Goal: Check status: Check status

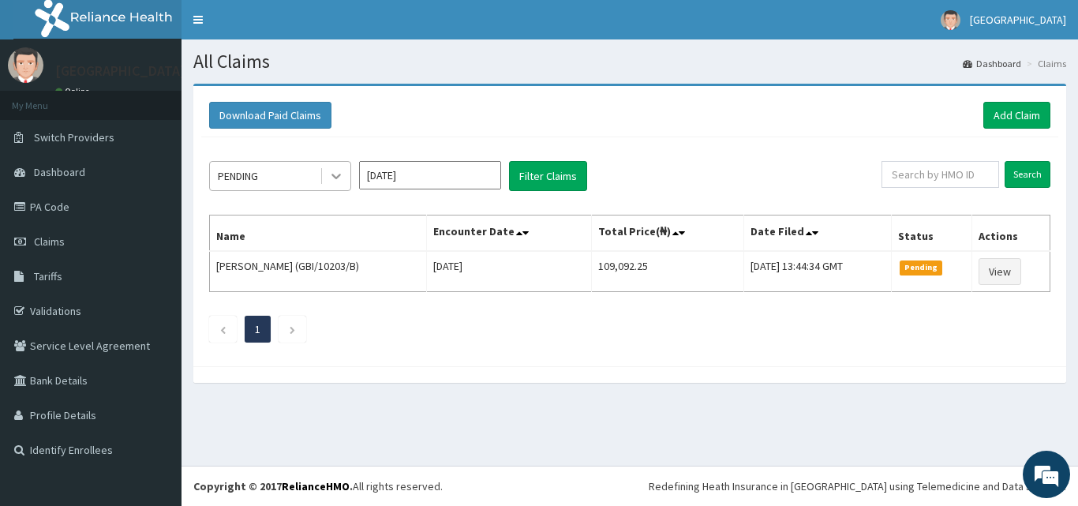
click at [338, 180] on icon at bounding box center [336, 176] width 16 height 16
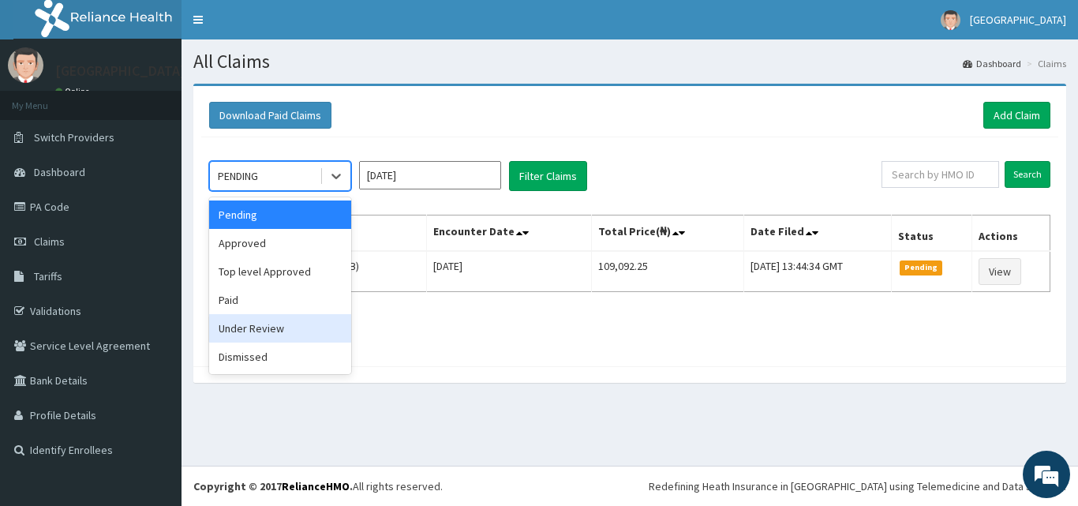
click at [275, 329] on div "Under Review" at bounding box center [280, 328] width 142 height 28
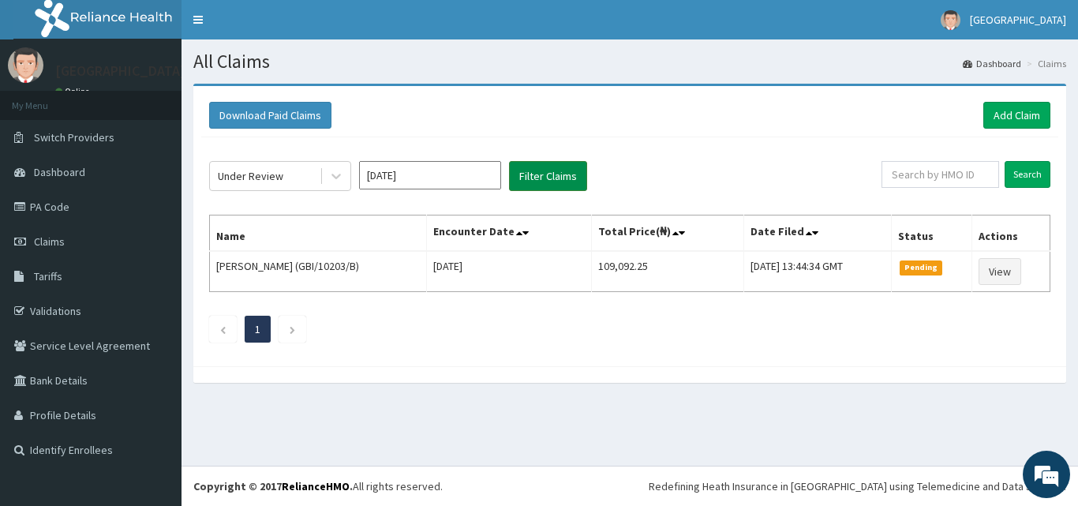
click at [555, 180] on button "Filter Claims" at bounding box center [548, 176] width 78 height 30
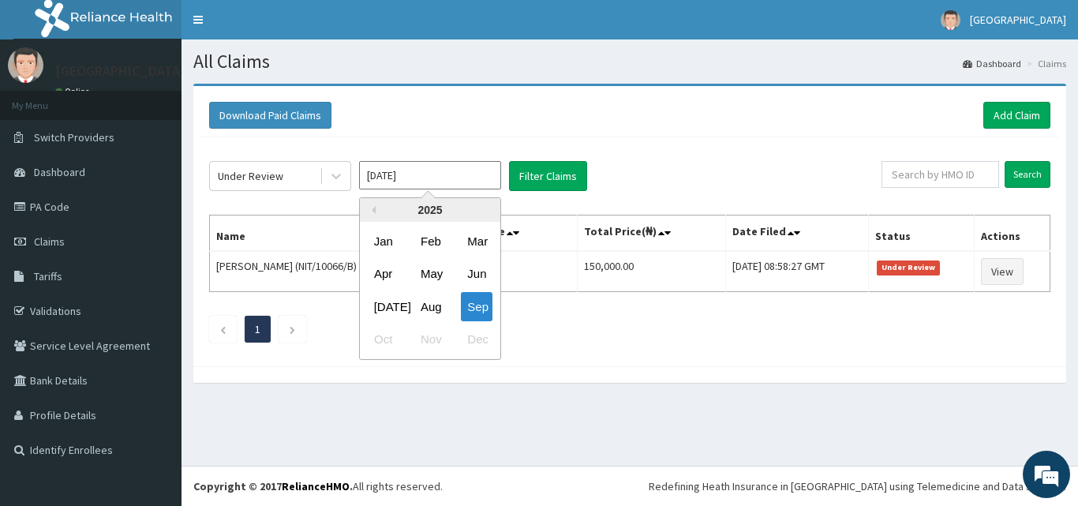
drag, startPoint x: 404, startPoint y: 180, endPoint x: 408, endPoint y: 190, distance: 11.0
click at [406, 184] on input "[DATE]" at bounding box center [430, 175] width 142 height 28
click at [438, 308] on div "Aug" at bounding box center [430, 306] width 32 height 29
type input "Aug 2025"
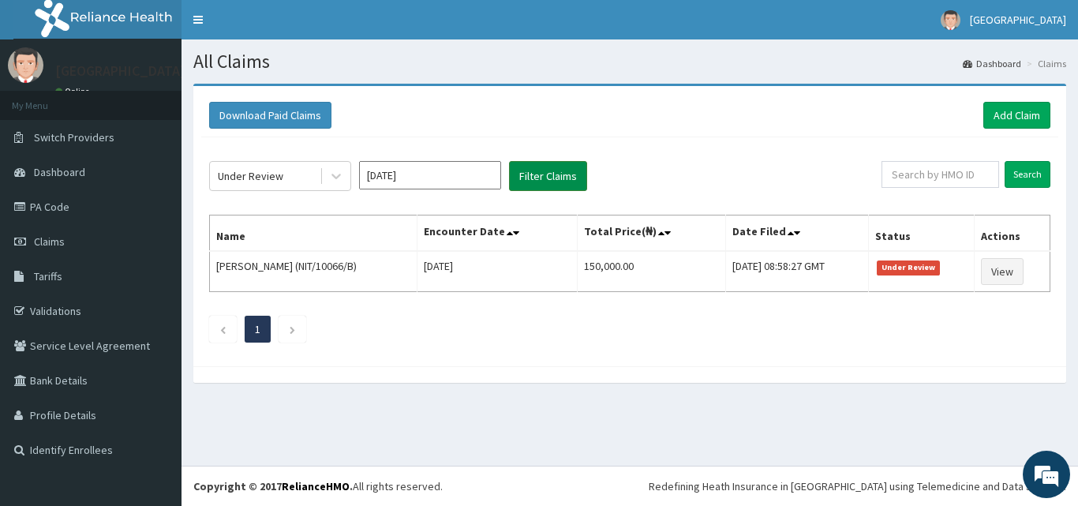
click at [555, 178] on button "Filter Claims" at bounding box center [548, 176] width 78 height 30
click at [555, 177] on button "Filter Claims" at bounding box center [548, 176] width 78 height 30
click at [302, 159] on div "Under Review Aug 2025 Filter Claims Search Name Encounter Date Total Price(₦) D…" at bounding box center [629, 247] width 857 height 221
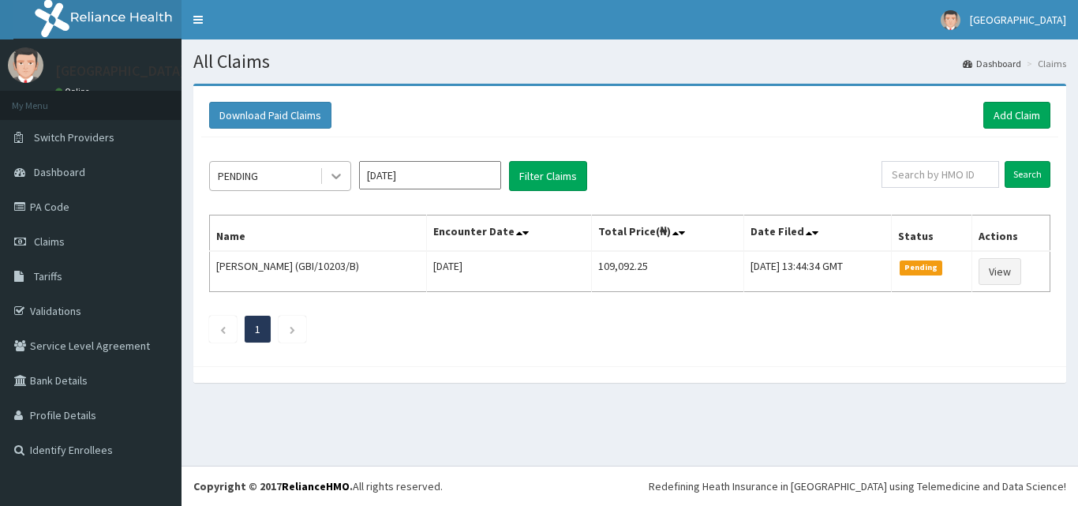
click at [329, 180] on icon at bounding box center [336, 176] width 16 height 16
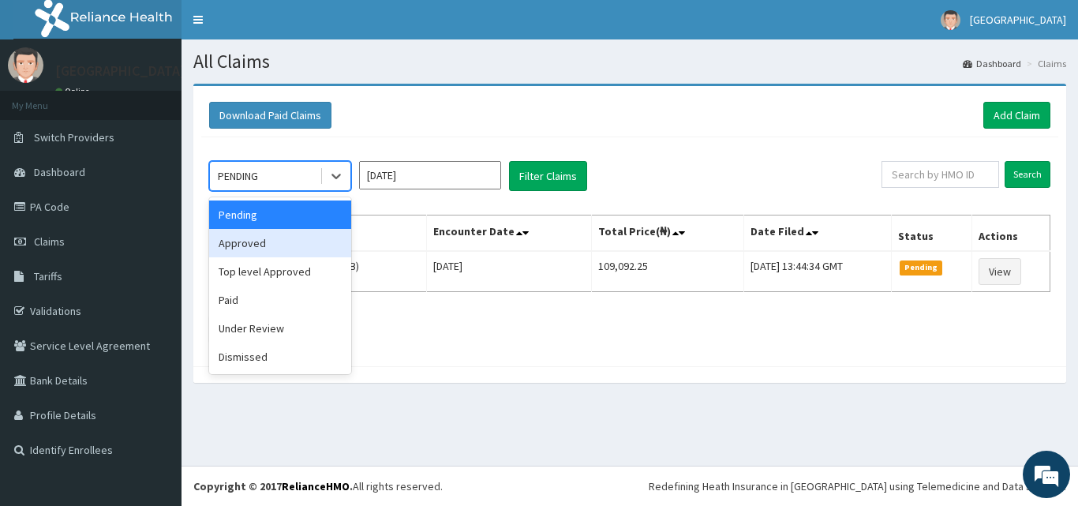
click at [303, 245] on div "Approved" at bounding box center [280, 243] width 142 height 28
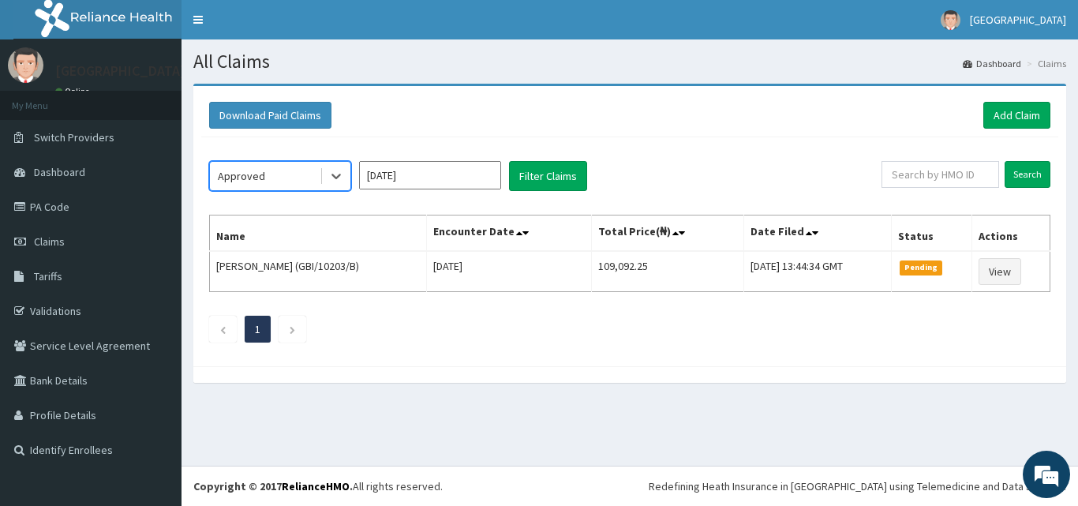
drag, startPoint x: 333, startPoint y: 185, endPoint x: 336, endPoint y: 193, distance: 9.2
click at [334, 185] on div at bounding box center [336, 176] width 28 height 28
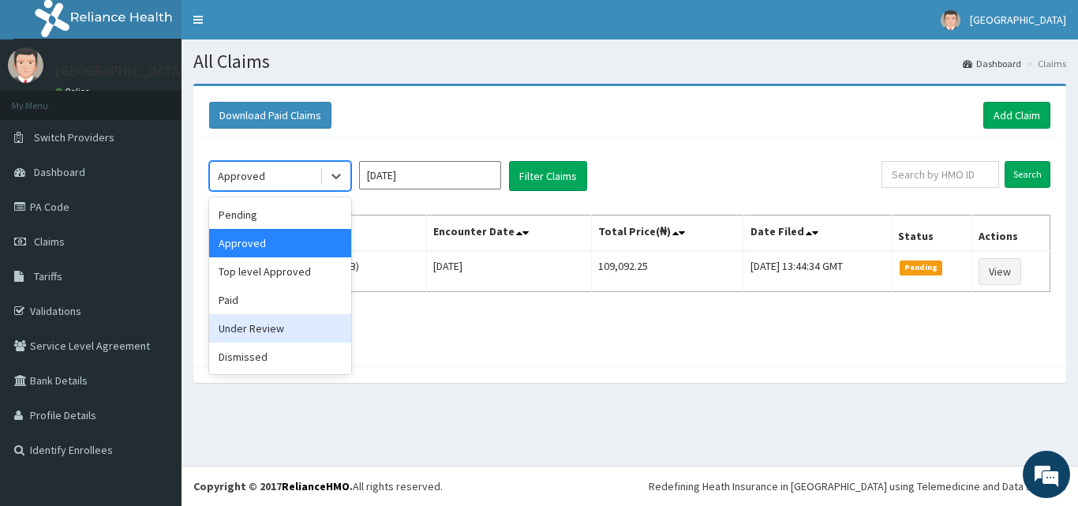
click at [305, 325] on div "Under Review" at bounding box center [280, 328] width 142 height 28
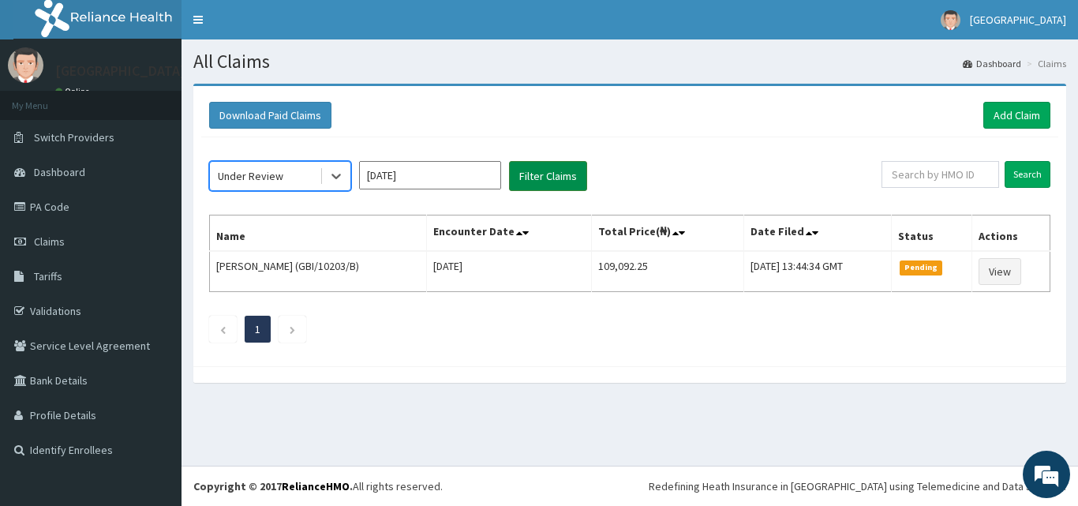
click at [532, 181] on button "Filter Claims" at bounding box center [548, 176] width 78 height 30
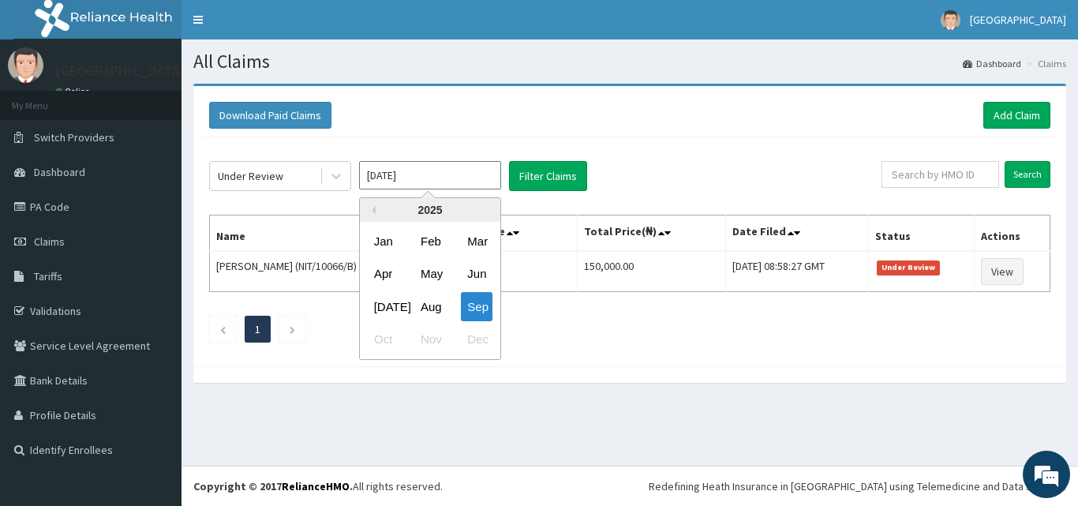
click at [402, 181] on input "[DATE]" at bounding box center [430, 175] width 142 height 28
click at [427, 310] on div "Aug" at bounding box center [430, 306] width 32 height 29
type input "Aug 2025"
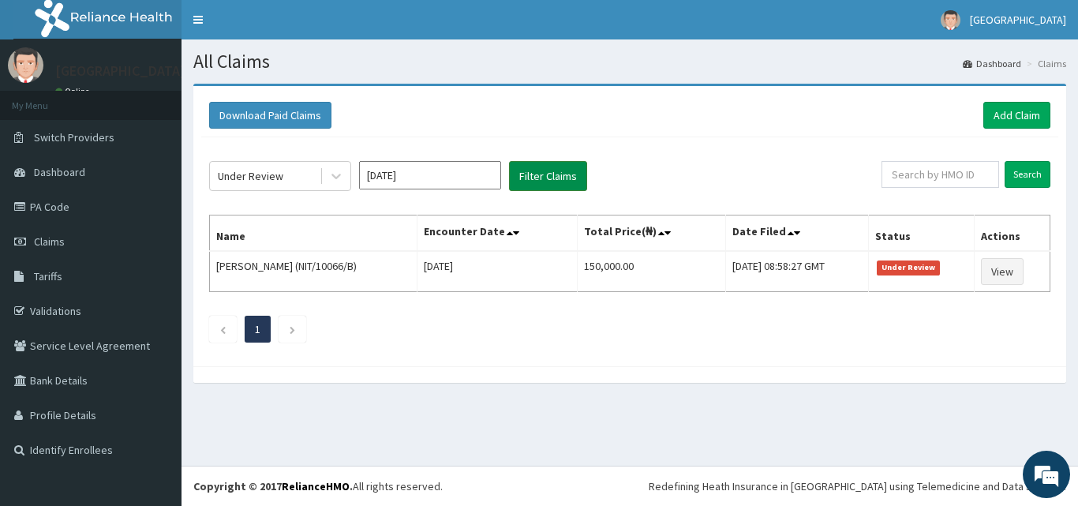
click at [544, 170] on button "Filter Claims" at bounding box center [548, 176] width 78 height 30
